Goal: Check status

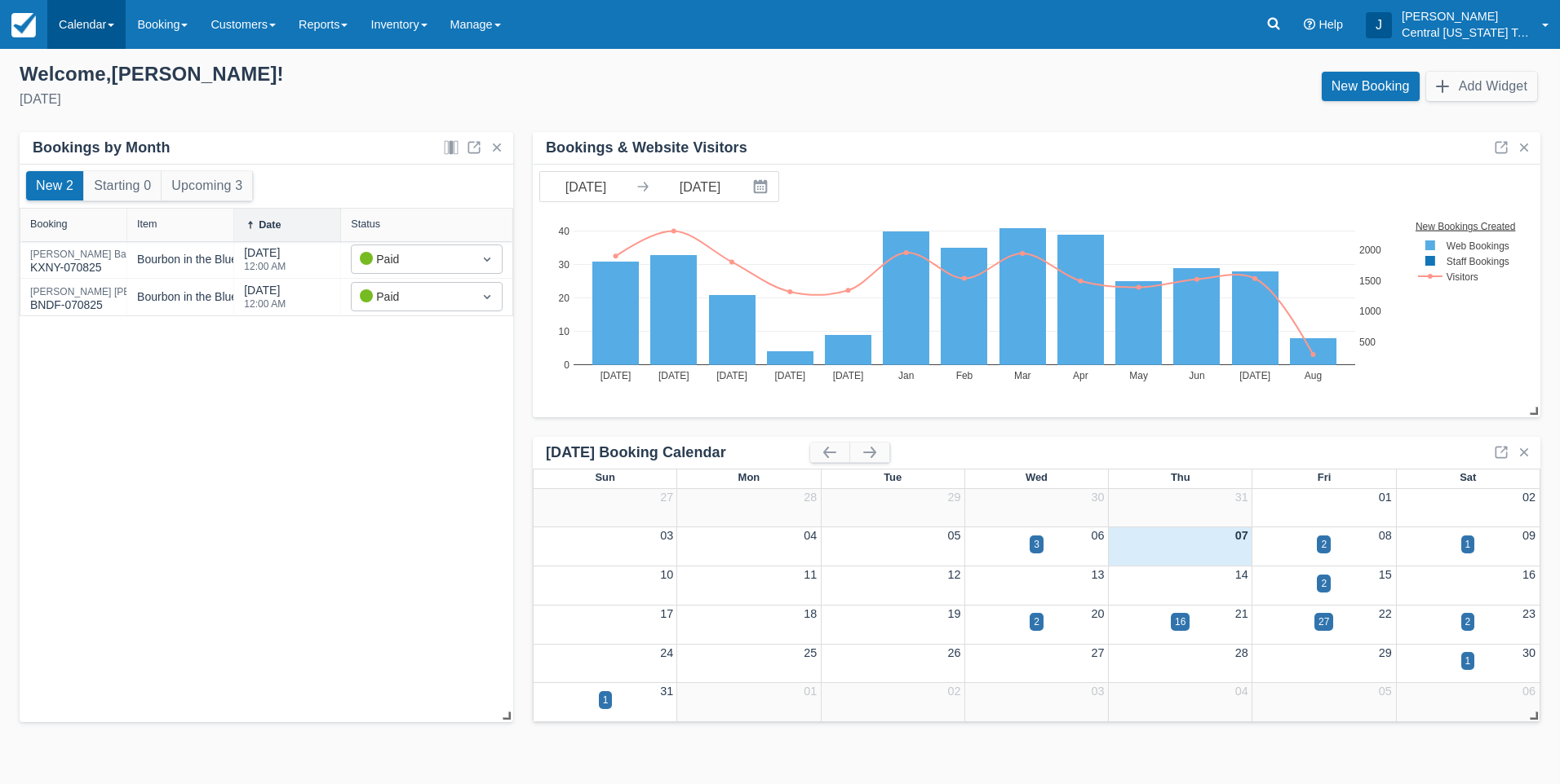
drag, startPoint x: 0, startPoint y: 0, endPoint x: 59, endPoint y: 22, distance: 63.0
click at [59, 22] on link "Calendar" at bounding box center [86, 24] width 78 height 48
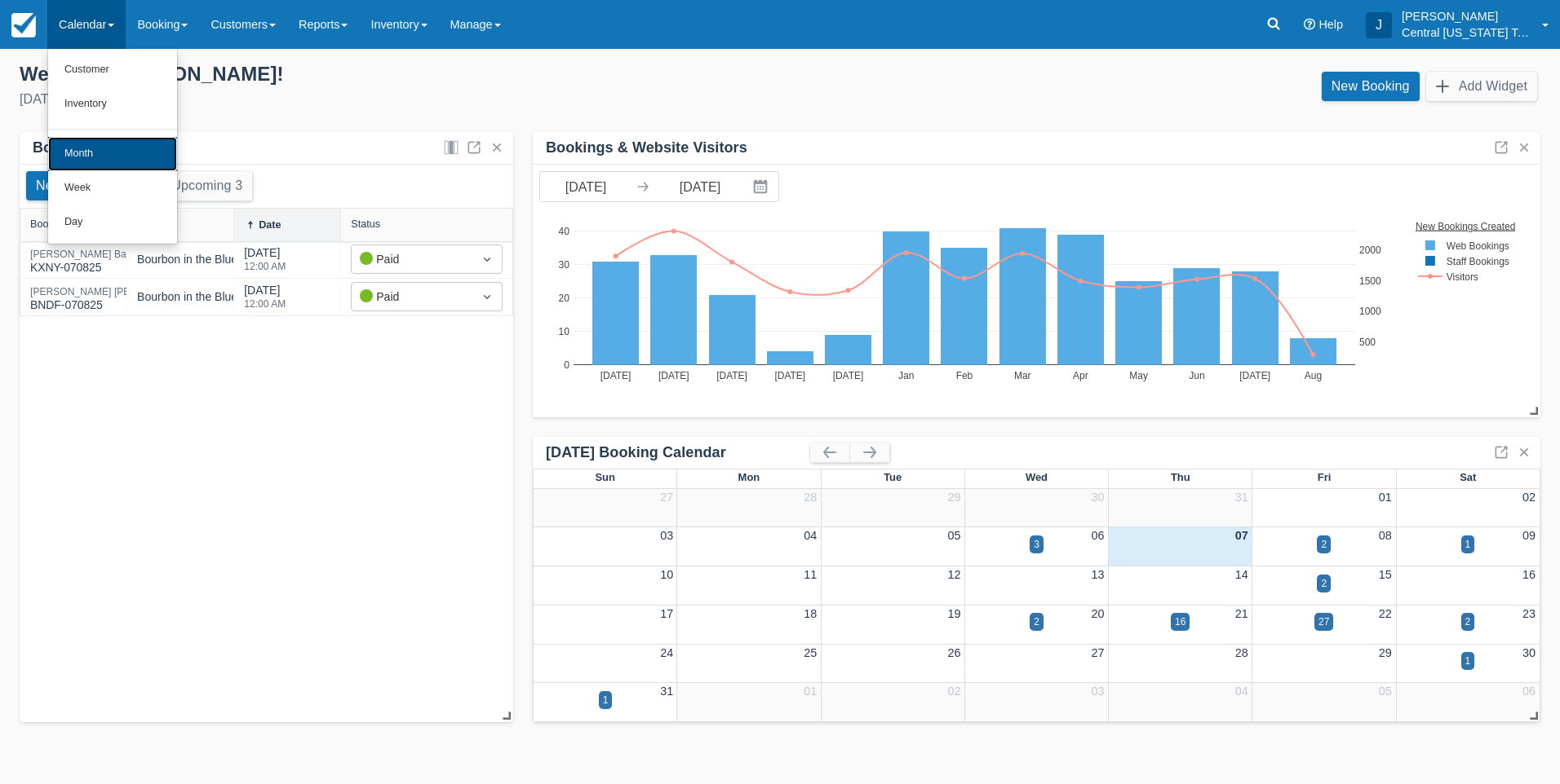
click at [106, 140] on link "Month" at bounding box center [112, 154] width 129 height 34
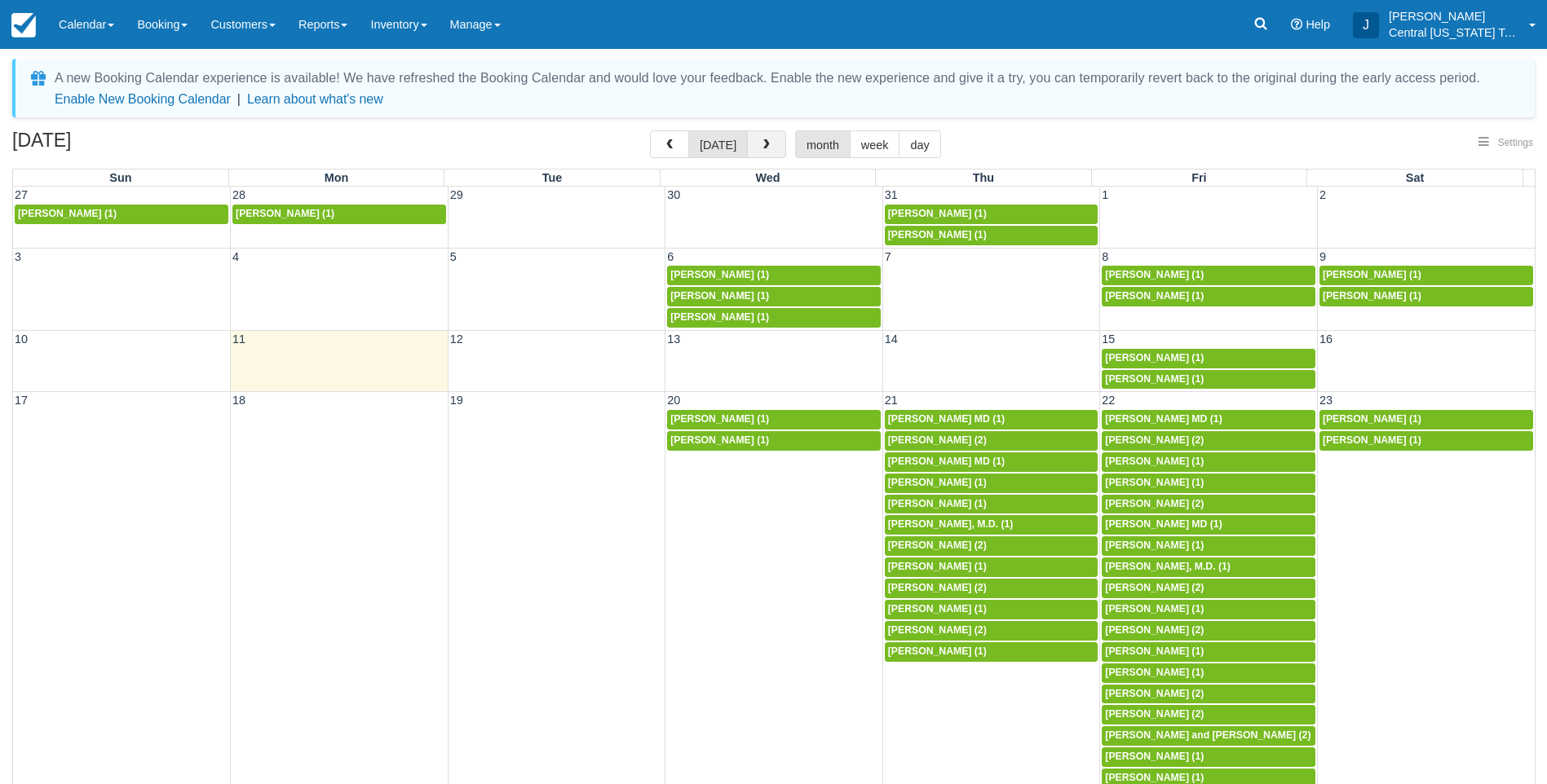
click at [765, 142] on span "button" at bounding box center [766, 145] width 12 height 12
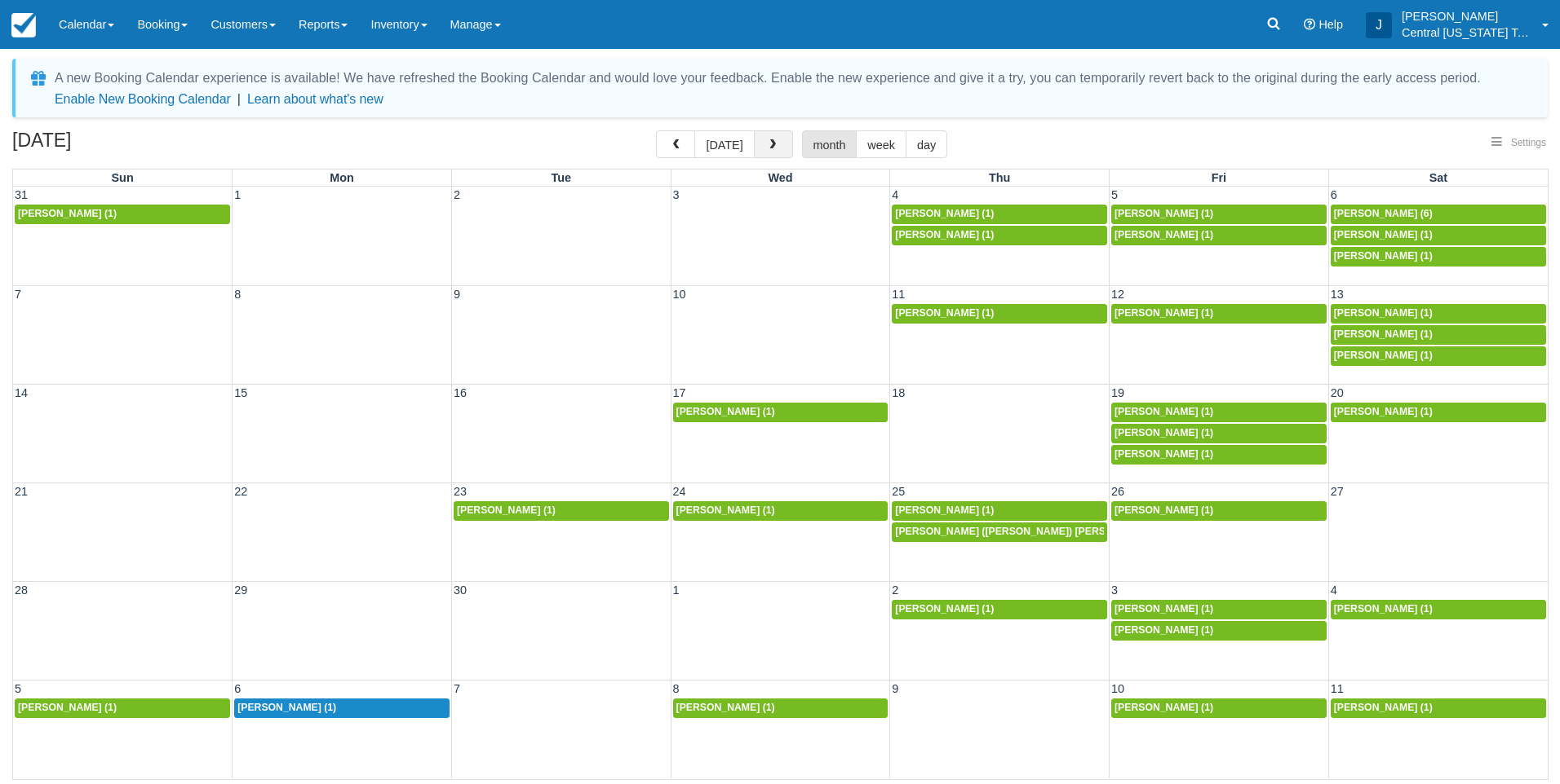
click at [767, 142] on span "button" at bounding box center [772, 145] width 12 height 12
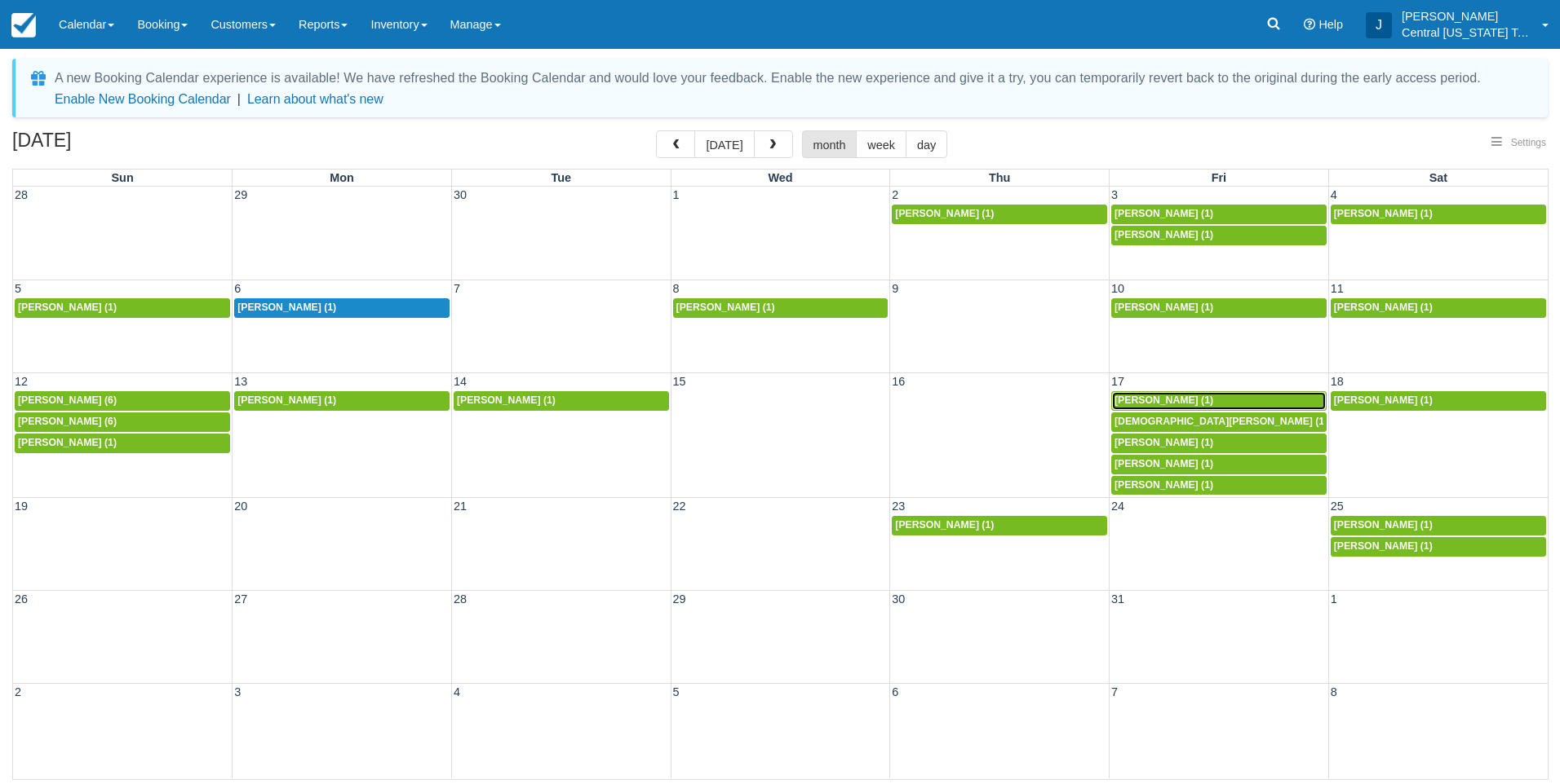
click at [1157, 393] on link "Andrew Moreno (1)" at bounding box center [1219, 401] width 216 height 20
